Goal: Task Accomplishment & Management: Use online tool/utility

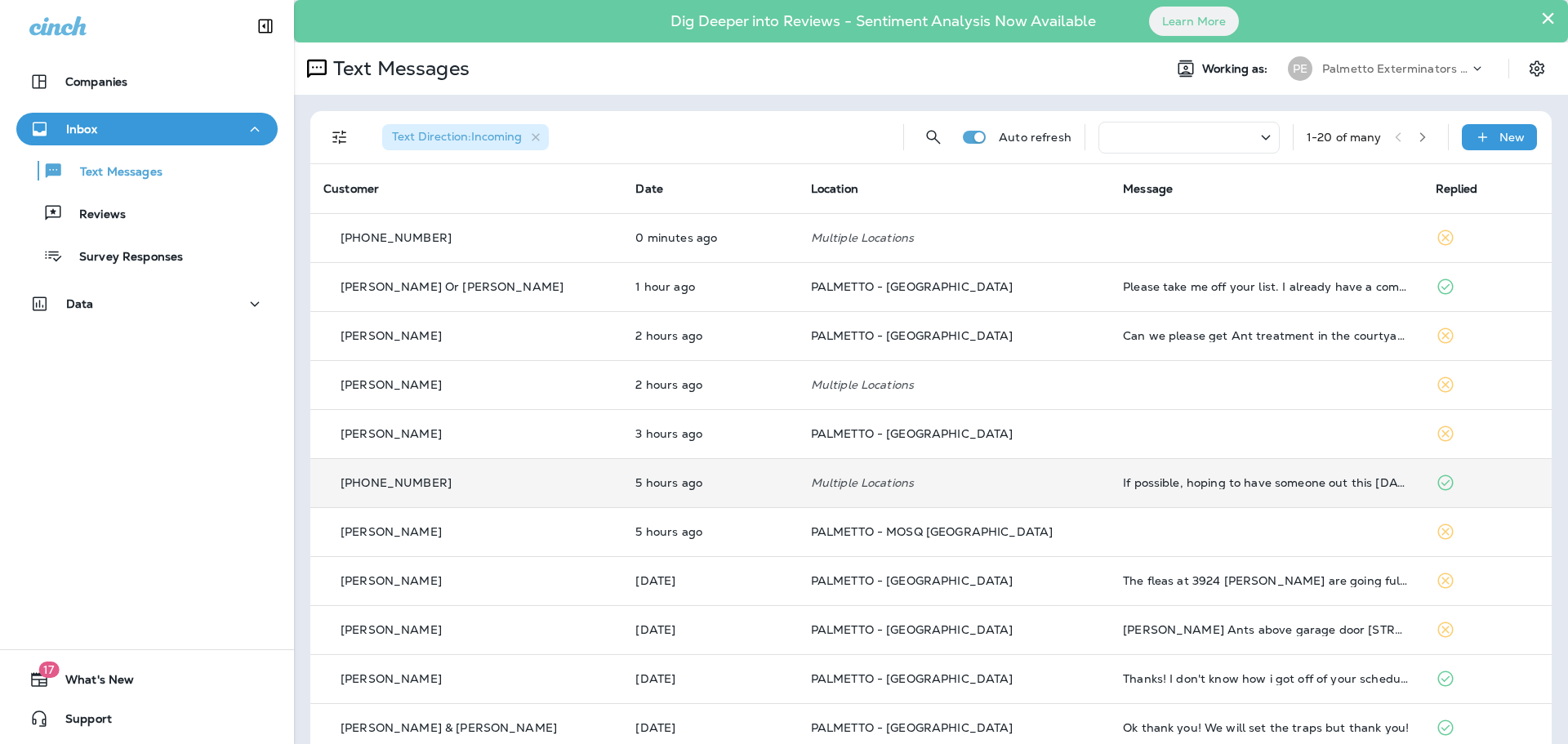
click at [383, 481] on p "[PHONE_NUMBER]" at bounding box center [395, 483] width 111 height 13
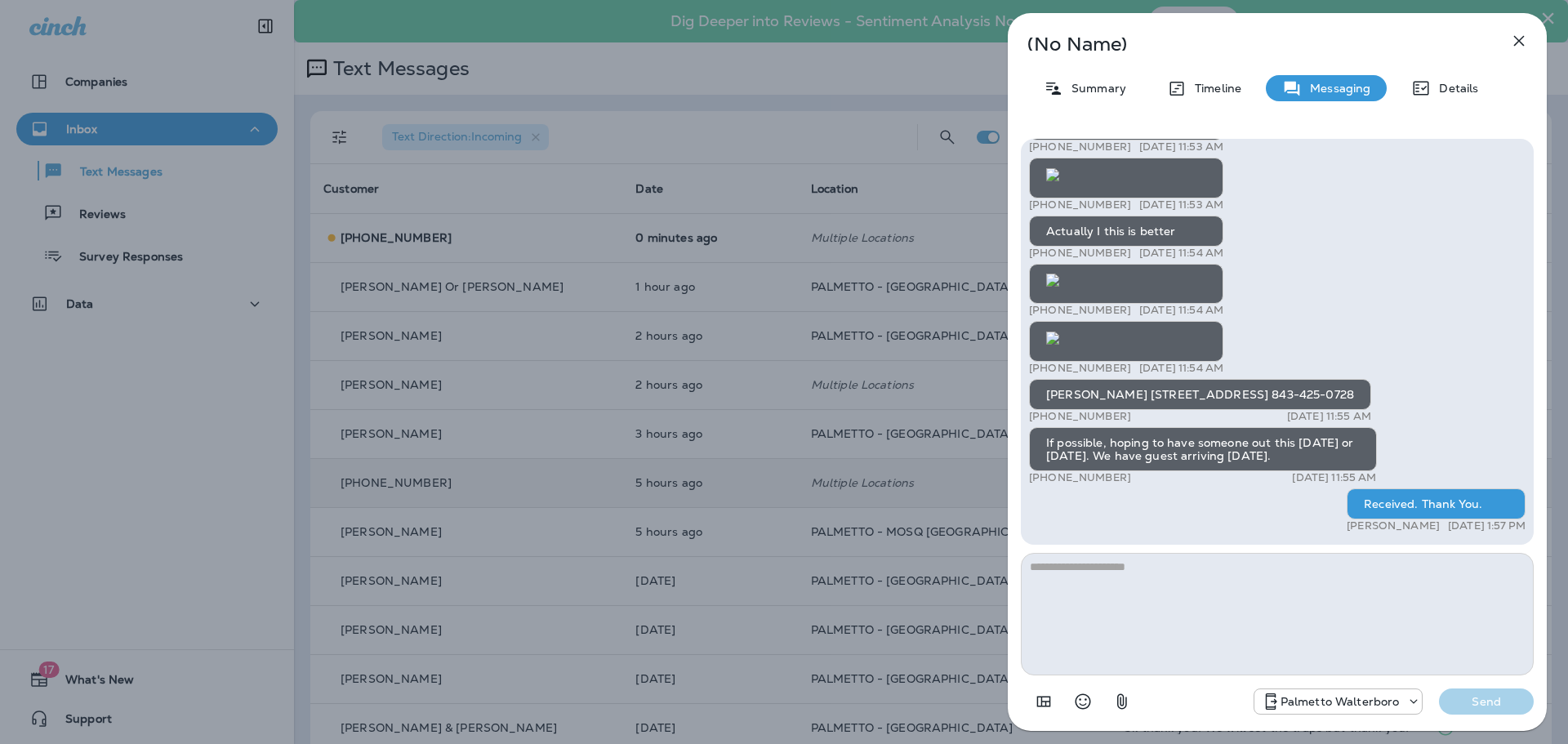
click at [1516, 34] on icon "button" at bounding box center [1519, 40] width 20 height 20
